Goal: Communication & Community: Answer question/provide support

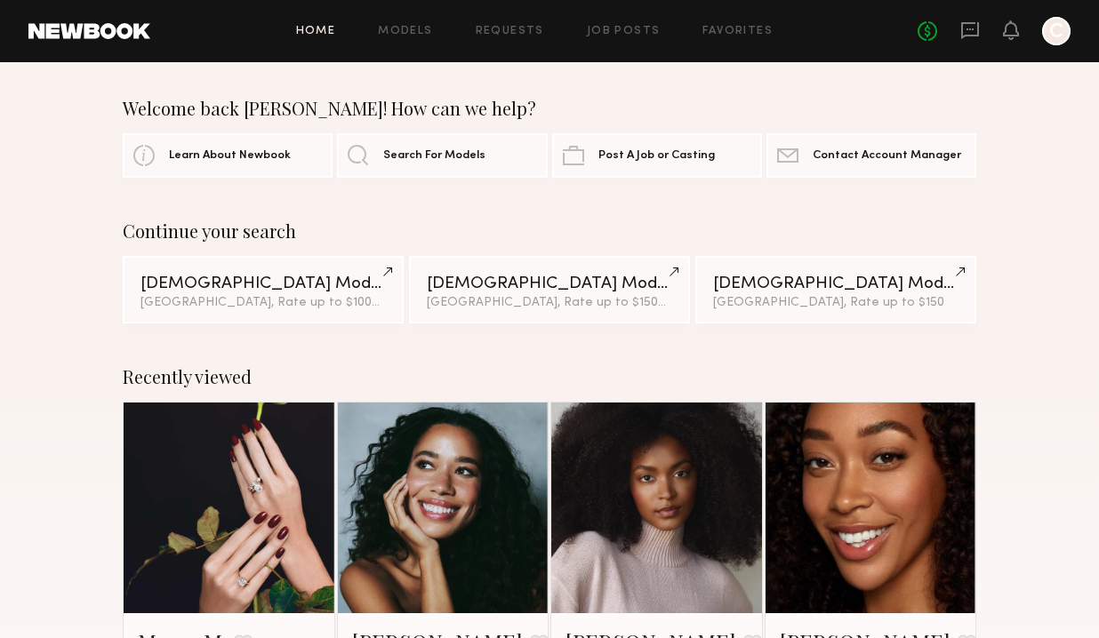
click at [982, 19] on div "No fees up to $5,000 C" at bounding box center [994, 31] width 153 height 28
click at [981, 20] on div "No fees up to $5,000 C" at bounding box center [994, 31] width 153 height 28
click at [976, 20] on icon at bounding box center [970, 30] width 20 height 20
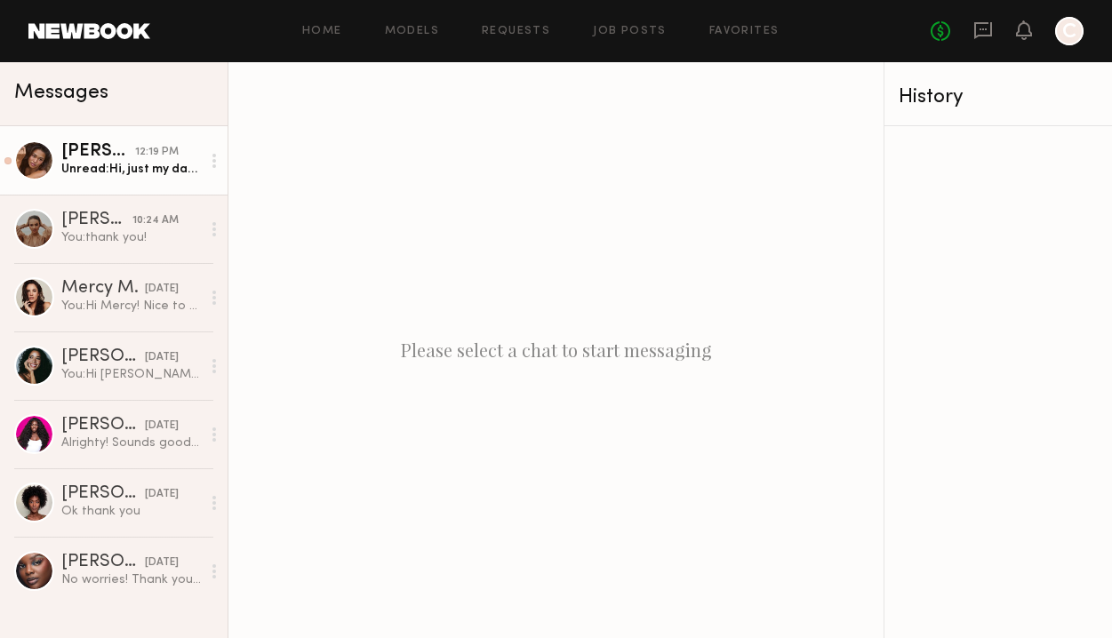
click at [179, 179] on link "[PERSON_NAME] 12:19 PM Unread: Hi, just my day rate!" at bounding box center [114, 160] width 228 height 68
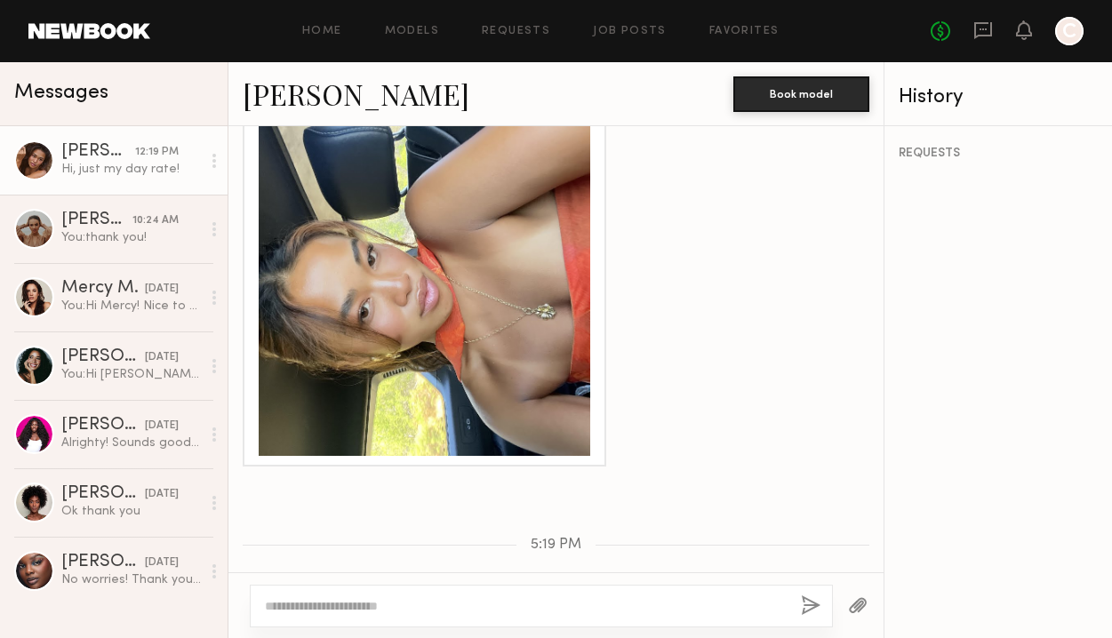
scroll to position [1505, 0]
click at [550, 365] on div at bounding box center [425, 291] width 332 height 332
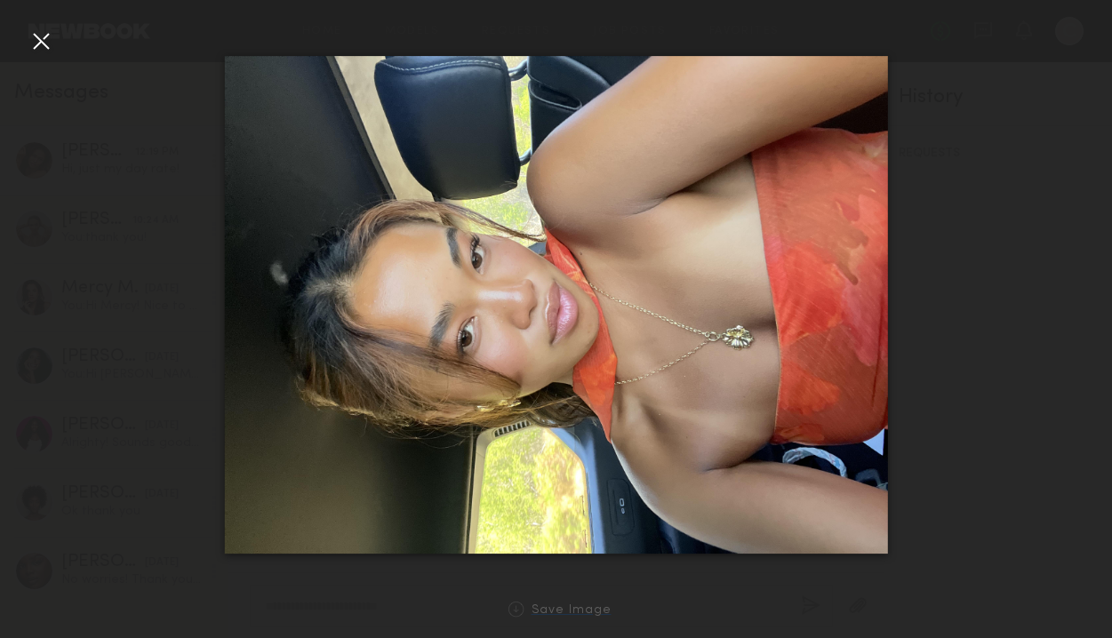
click at [534, 607] on div "Save Image" at bounding box center [572, 611] width 80 height 13
click at [1029, 286] on div at bounding box center [556, 304] width 1112 height 553
click at [994, 318] on div at bounding box center [556, 304] width 1112 height 553
click at [28, 44] on div at bounding box center [41, 41] width 28 height 28
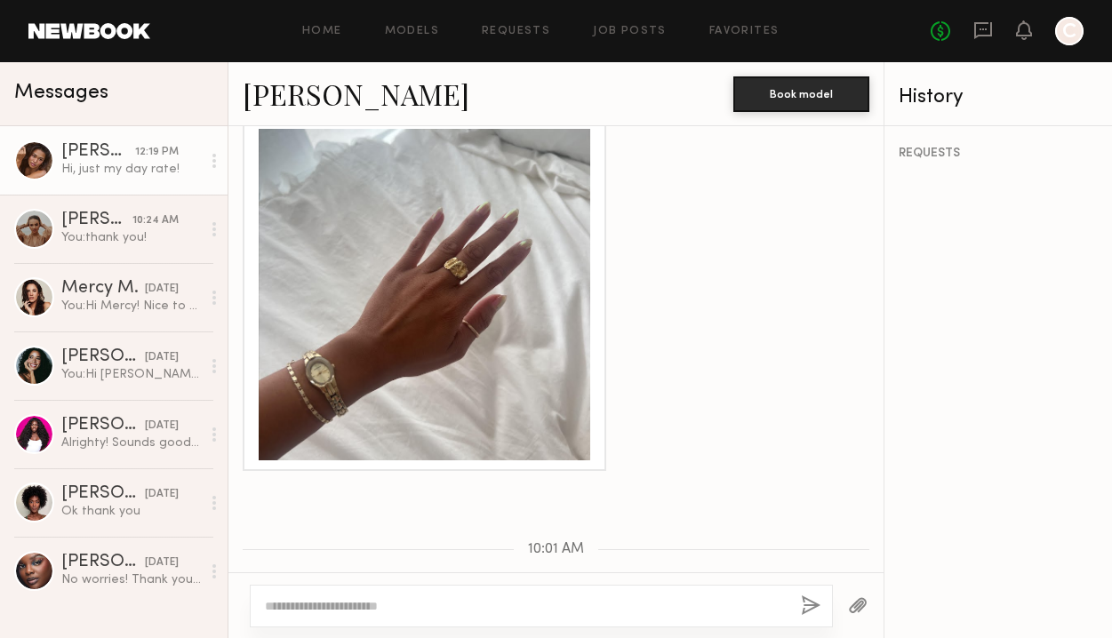
scroll to position [2117, 0]
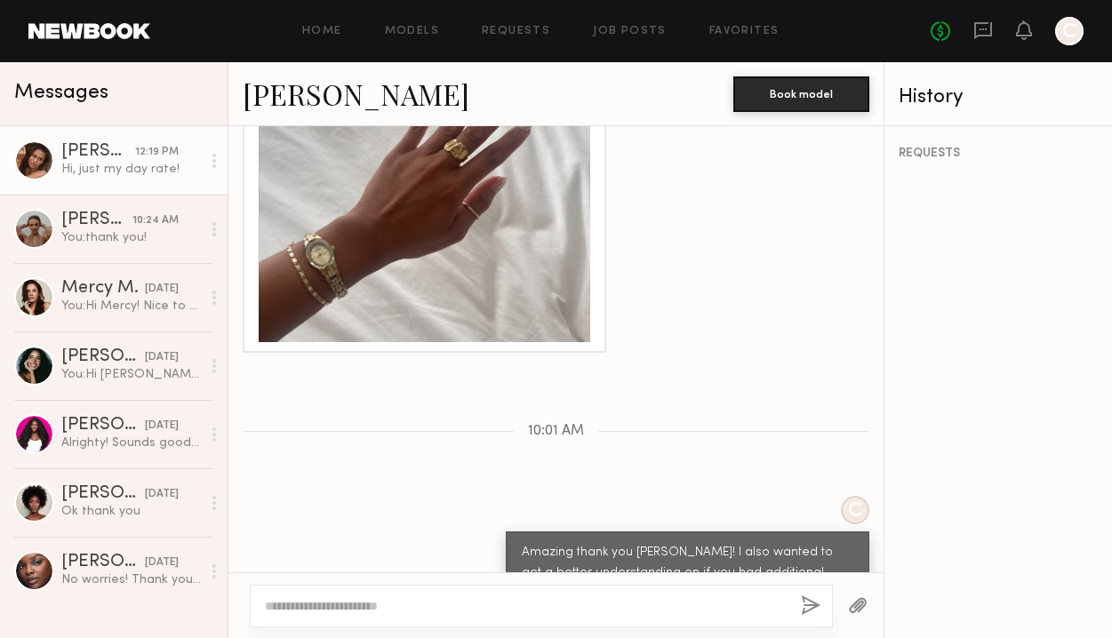
click at [537, 268] on div at bounding box center [425, 177] width 332 height 332
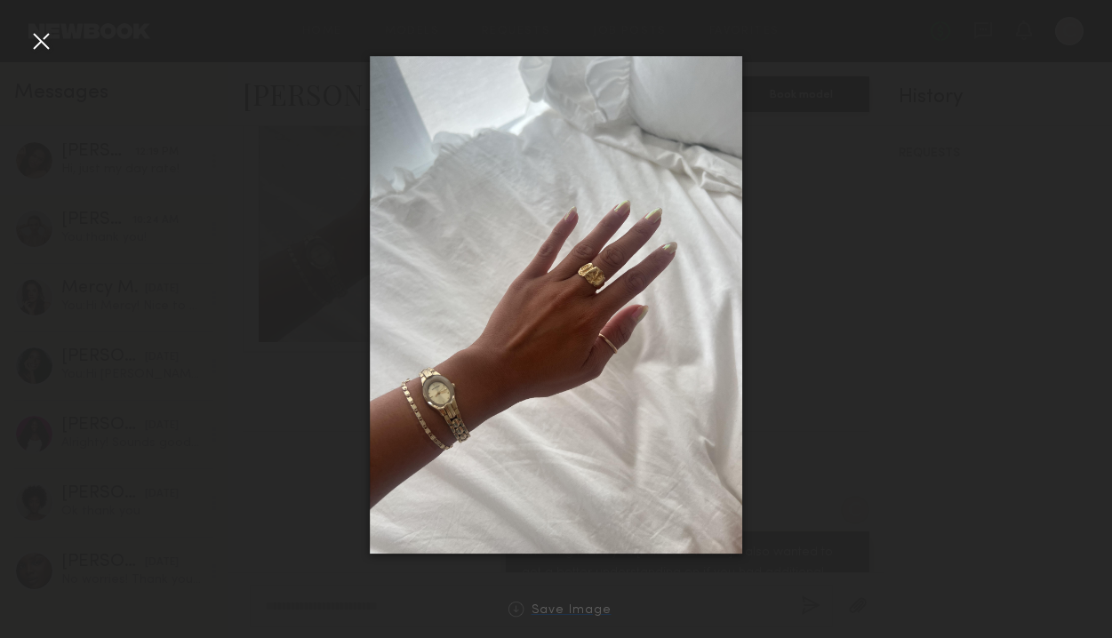
click at [576, 602] on link "Save Image" at bounding box center [557, 610] width 110 height 16
click at [593, 616] on div "Save Image" at bounding box center [572, 611] width 80 height 13
click at [264, 241] on div at bounding box center [556, 304] width 1112 height 553
click at [46, 41] on div at bounding box center [41, 41] width 28 height 28
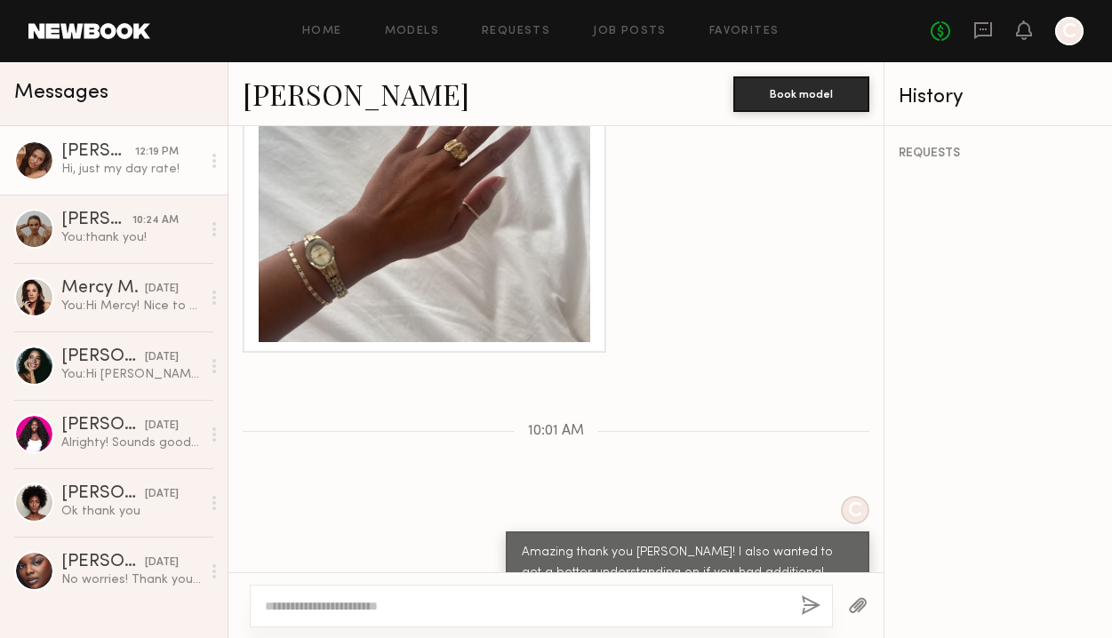
click at [474, 621] on div at bounding box center [541, 606] width 583 height 43
click at [473, 606] on textarea at bounding box center [526, 607] width 522 height 18
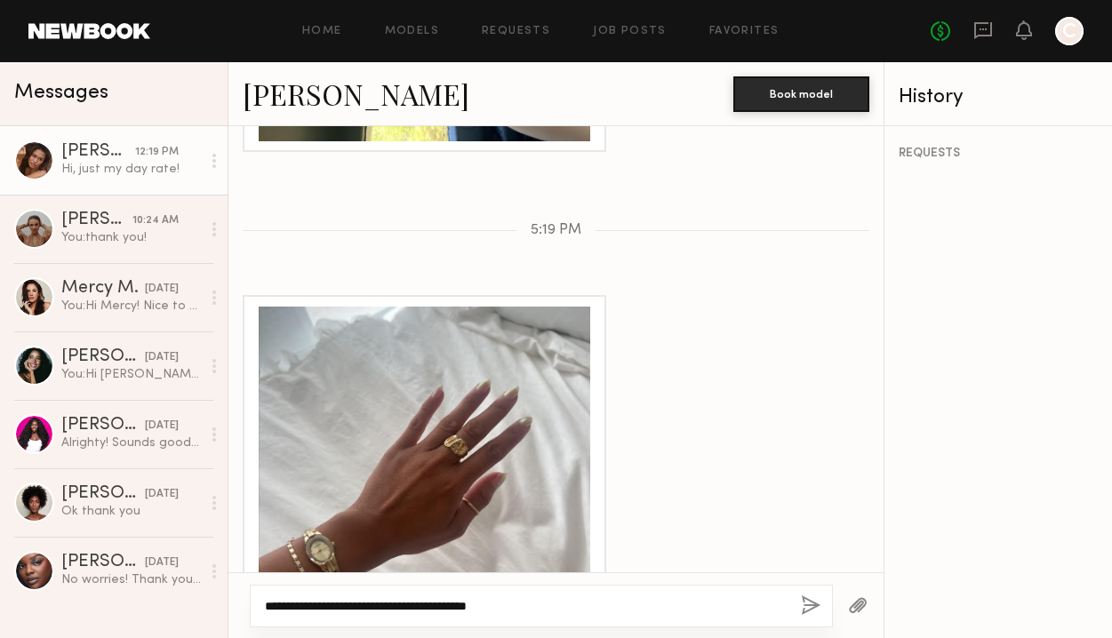
scroll to position [2147, 0]
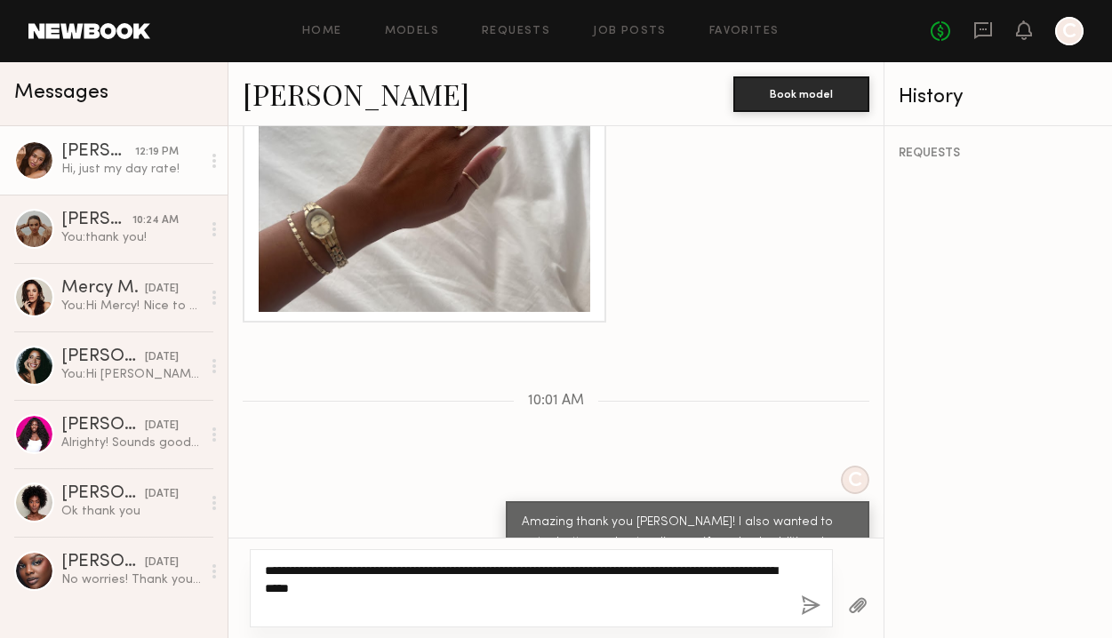
type textarea "**********"
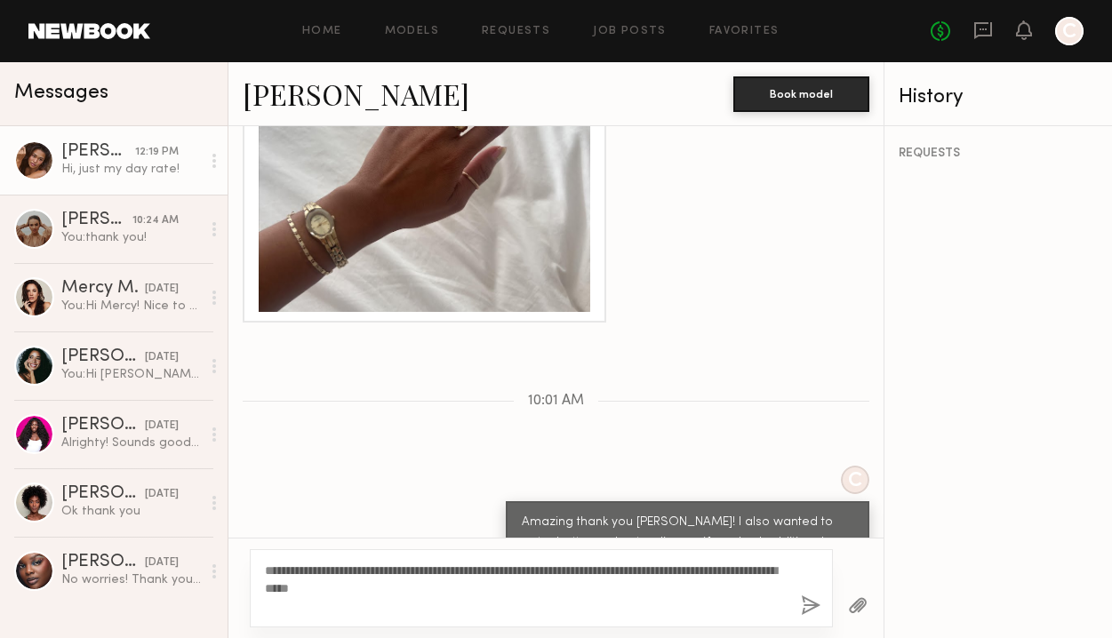
click at [815, 600] on button "button" at bounding box center [811, 607] width 20 height 22
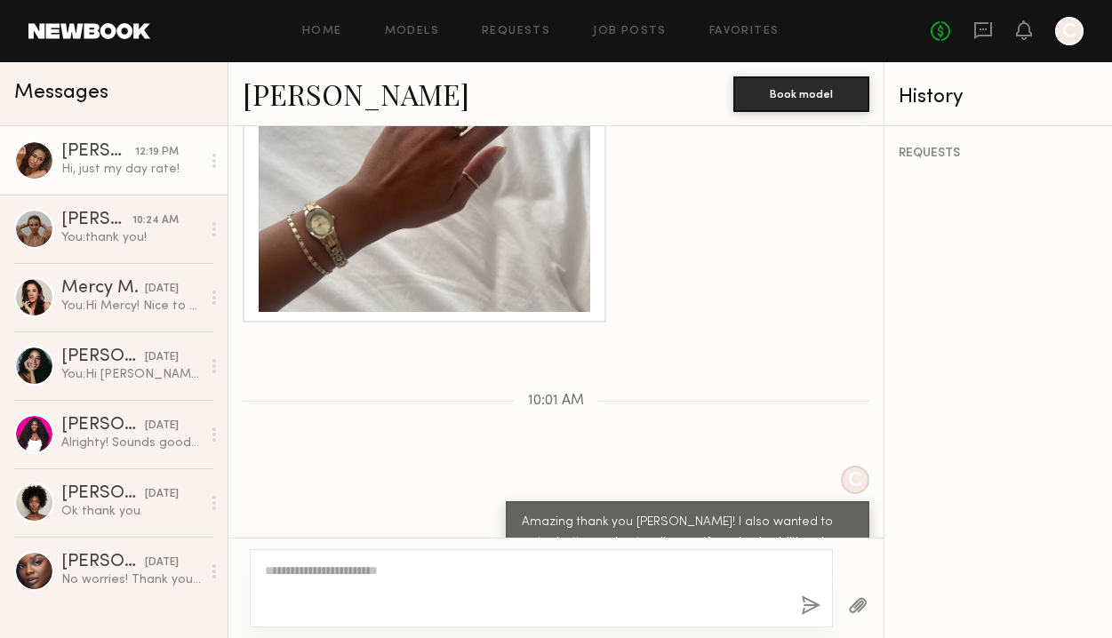
scroll to position [2409, 0]
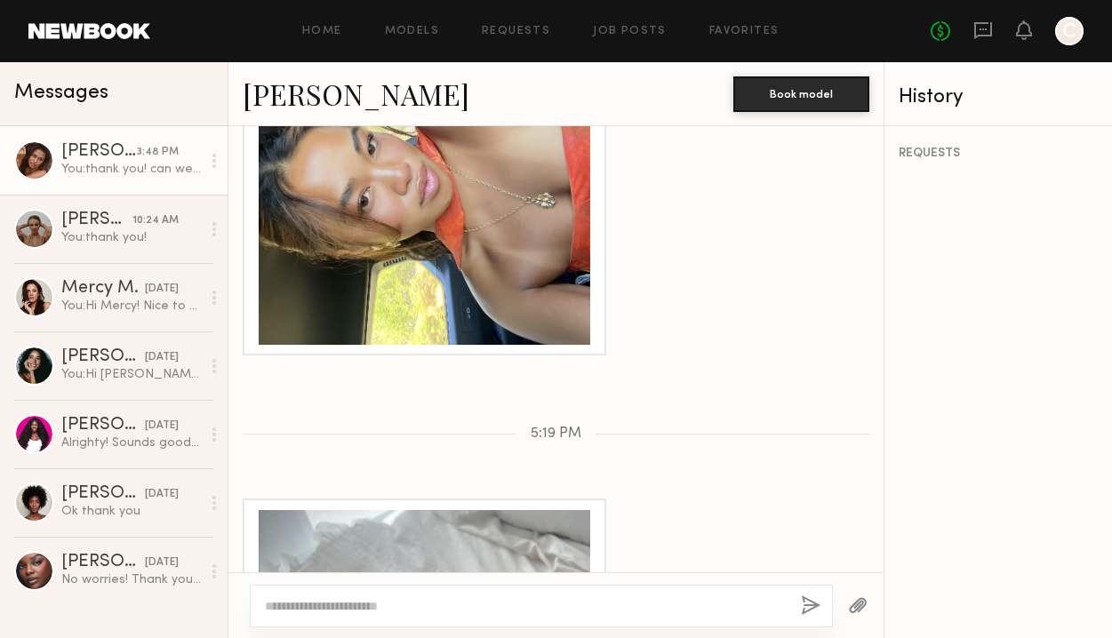
scroll to position [1497, 0]
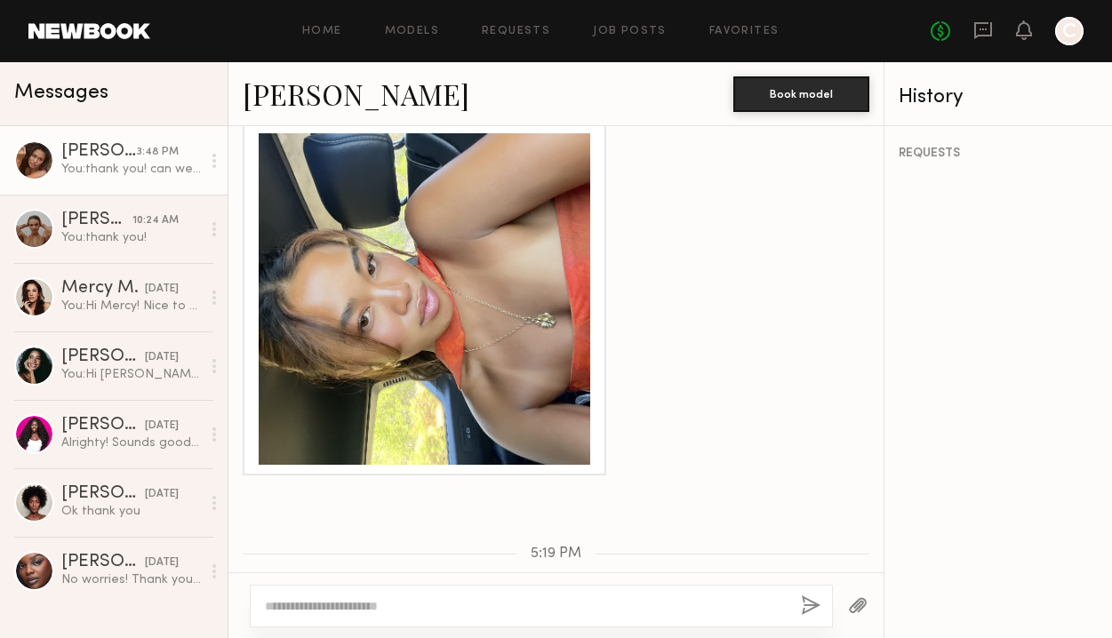
click at [296, 101] on link "[PERSON_NAME]" at bounding box center [356, 94] width 227 height 38
